Goal: Find specific page/section: Find specific page/section

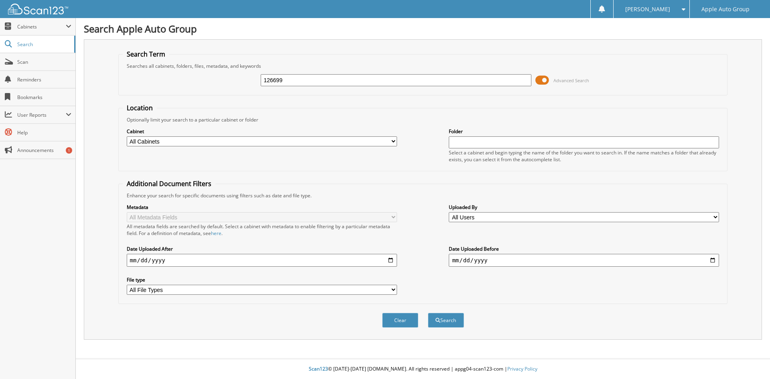
type input "126699"
click at [428, 313] on button "Search" at bounding box center [446, 320] width 36 height 15
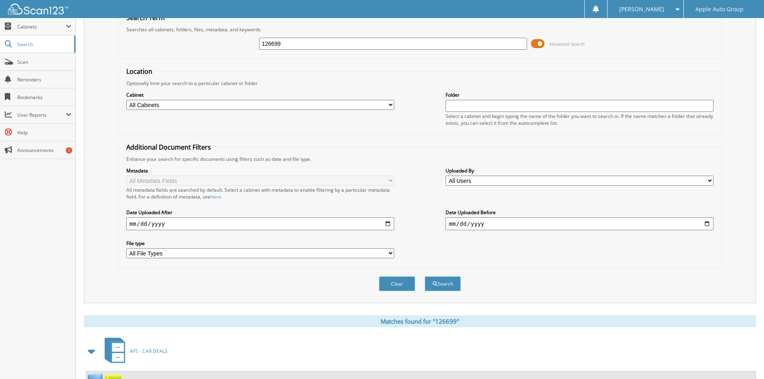
scroll to position [69, 0]
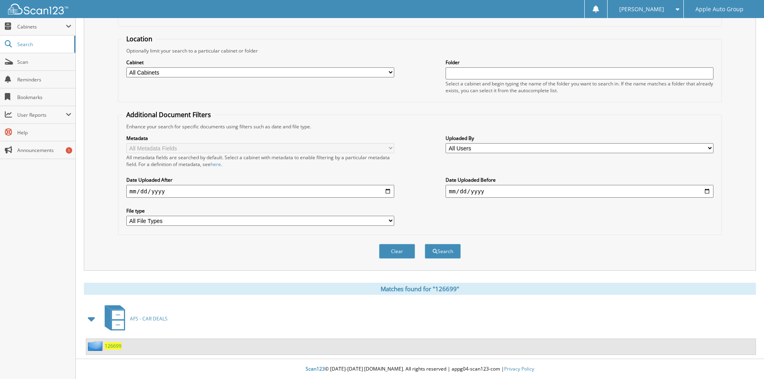
click at [98, 347] on img at bounding box center [96, 346] width 17 height 10
click at [117, 345] on span "126699" at bounding box center [113, 346] width 17 height 7
